Goal: Check status: Check status

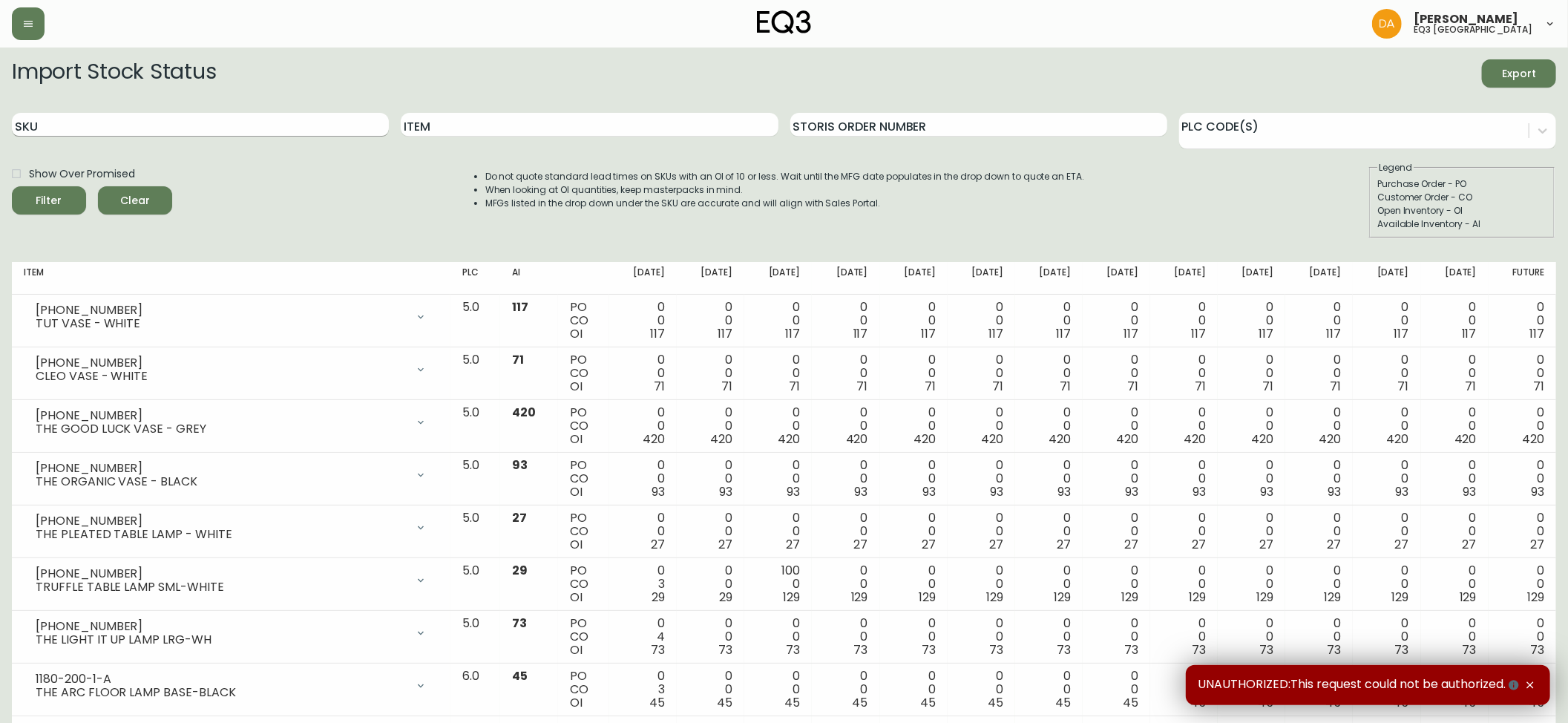
click at [128, 122] on input "SKU" at bounding box center [200, 125] width 377 height 24
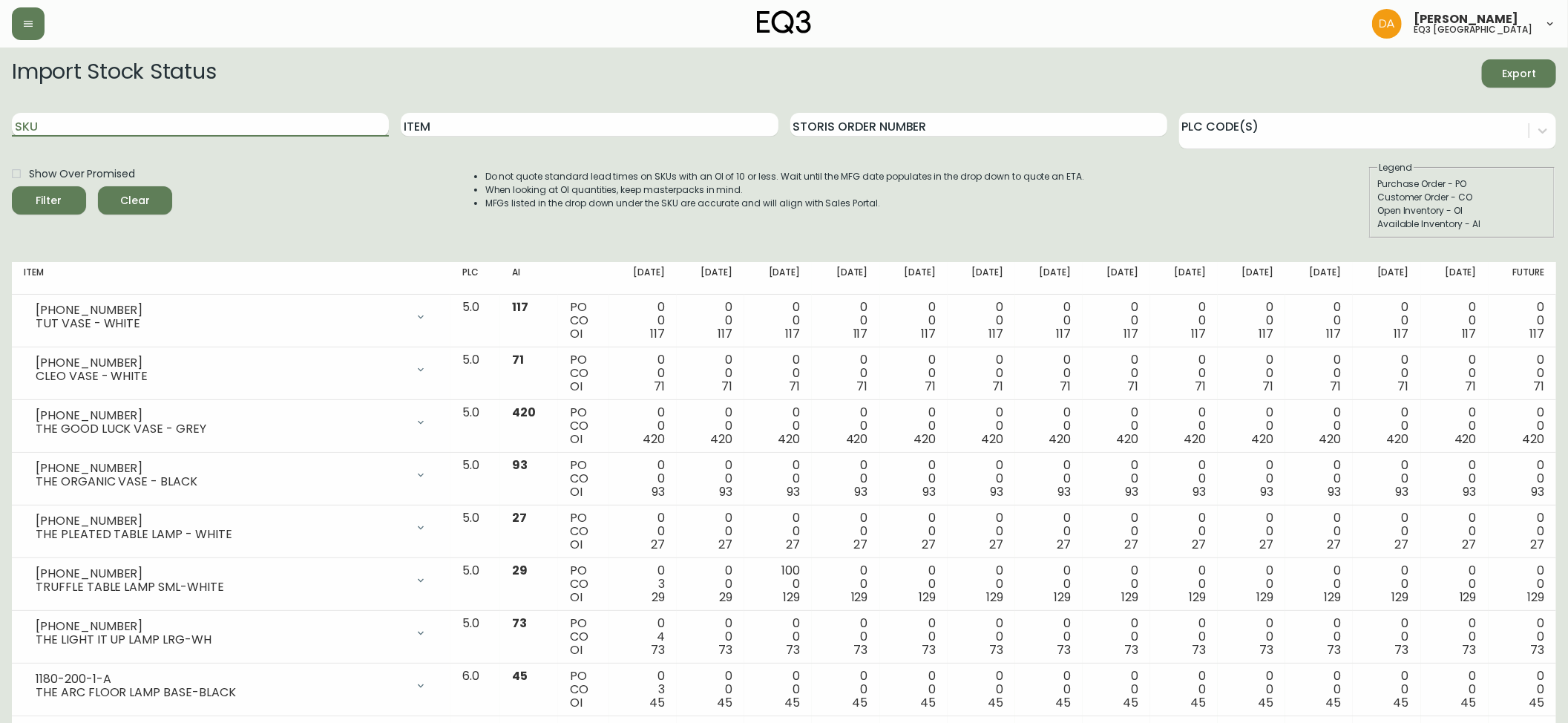
paste input "[PHONE_NUMBER]"
type input "[PHONE_NUMBER]"
click at [60, 194] on span "Filter" at bounding box center [49, 201] width 51 height 19
